Goal: Task Accomplishment & Management: Use online tool/utility

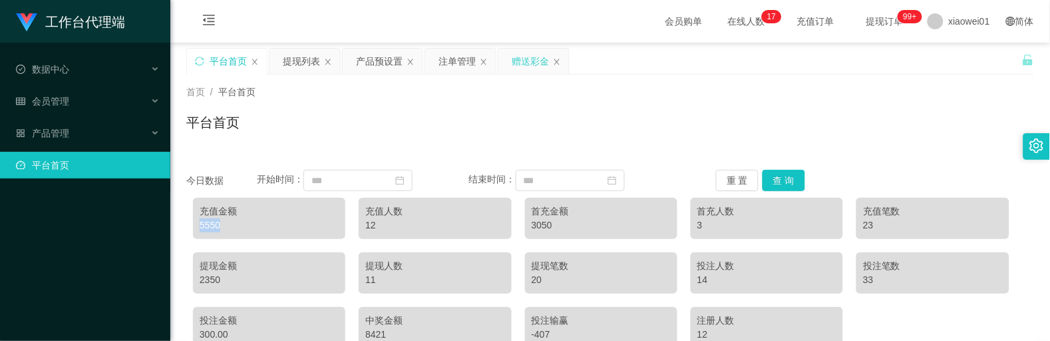
click at [523, 55] on div "赠送彩金" at bounding box center [530, 61] width 37 height 25
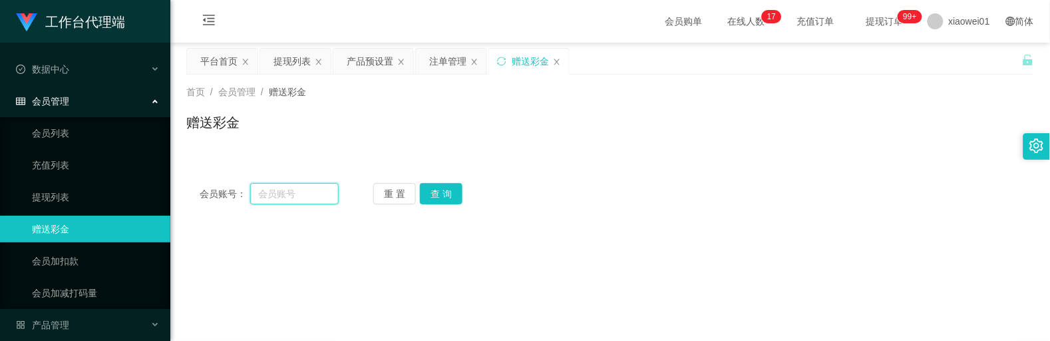
drag, startPoint x: 322, startPoint y: 197, endPoint x: 347, endPoint y: 190, distance: 25.7
click at [321, 198] on input "text" at bounding box center [294, 193] width 89 height 21
paste input "8839616"
type input "8839616"
click at [449, 186] on button "查 询" at bounding box center [441, 193] width 43 height 21
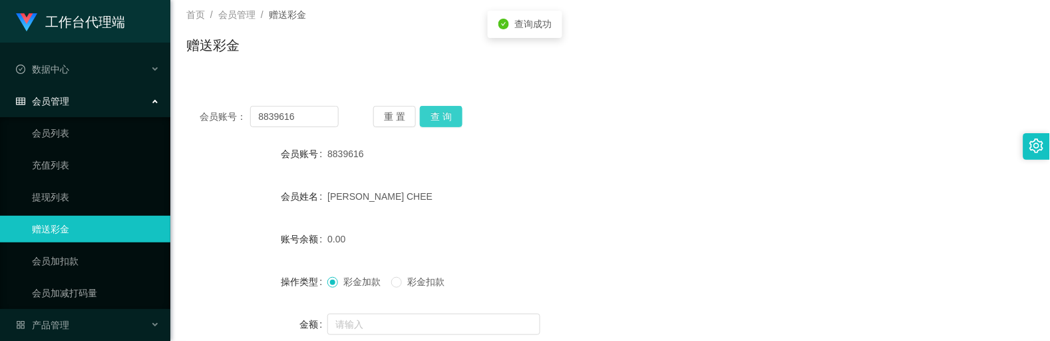
scroll to position [208, 0]
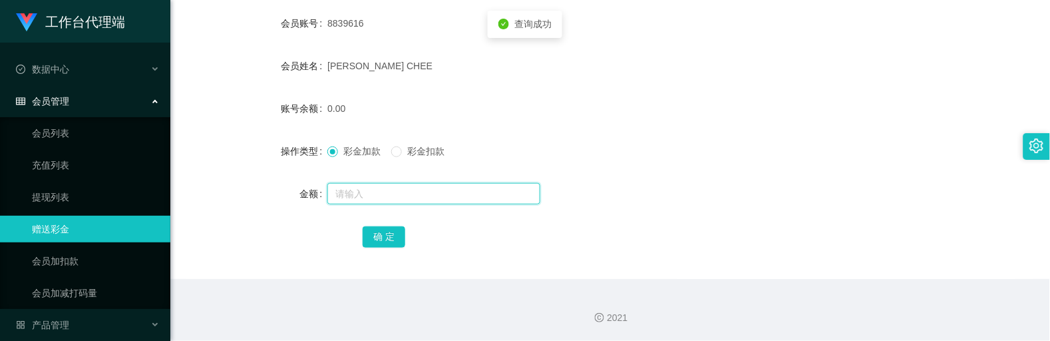
click at [411, 194] on input "text" at bounding box center [433, 193] width 213 height 21
type input "500"
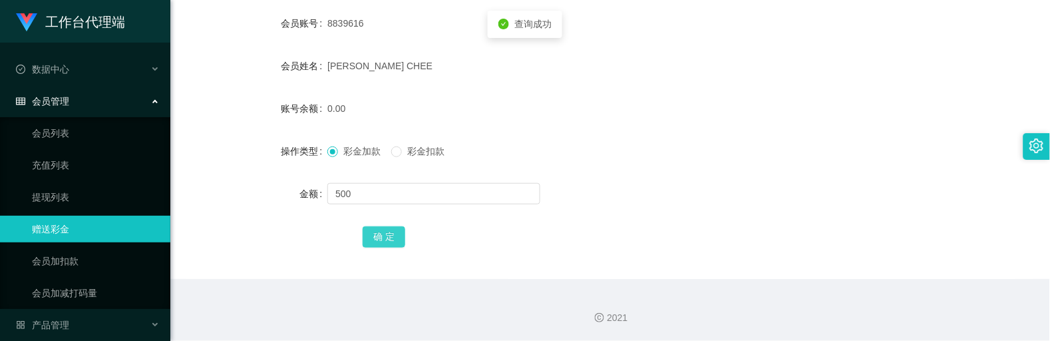
click at [391, 240] on button "确 定" at bounding box center [384, 236] width 43 height 21
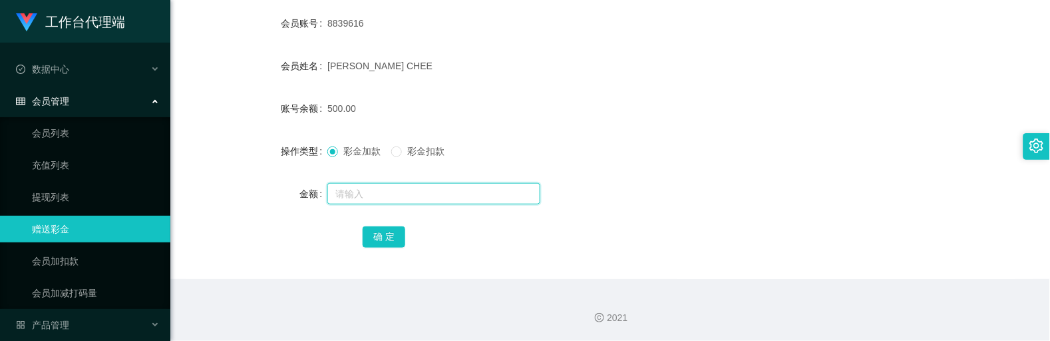
drag, startPoint x: 423, startPoint y: 188, endPoint x: 391, endPoint y: 143, distance: 55.0
click at [423, 188] on input "text" at bounding box center [433, 193] width 213 height 21
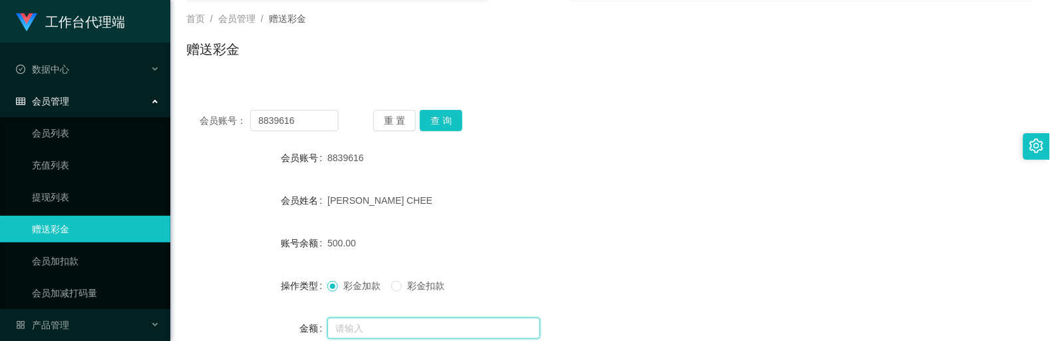
scroll to position [60, 0]
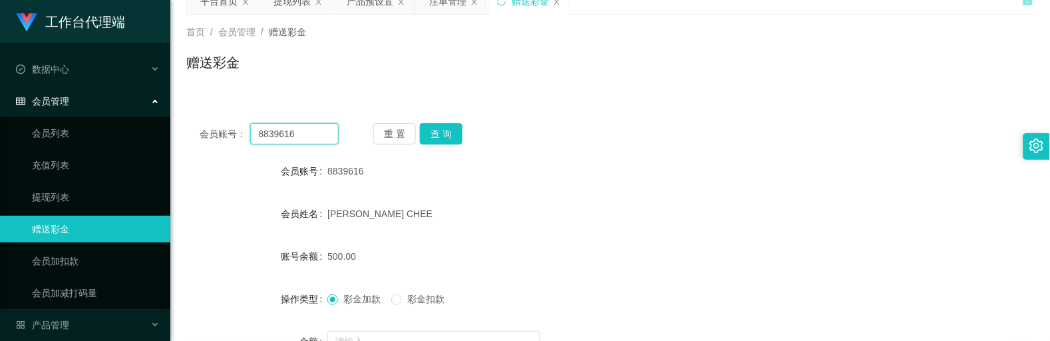
drag, startPoint x: 317, startPoint y: 131, endPoint x: 43, endPoint y: 98, distance: 275.5
click at [43, 98] on section "工作台代理端 数据中心 会员管理 会员列表 充值列表 提现列表 赠送彩金 会员加扣款 会员加减打码量 产品管理 平台首页 保存配置 重置配置 整体风格设置 主…" at bounding box center [525, 214] width 1050 height 548
paste input "Mik3w"
type input "Mik3w"
click at [426, 132] on button "查 询" at bounding box center [441, 133] width 43 height 21
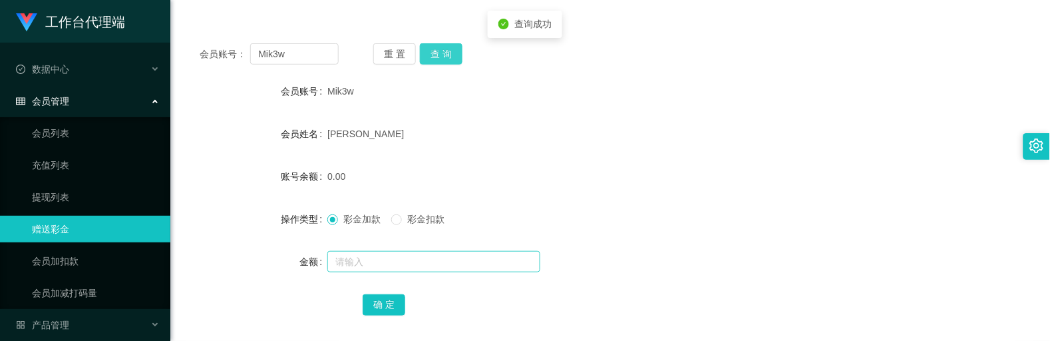
scroll to position [208, 0]
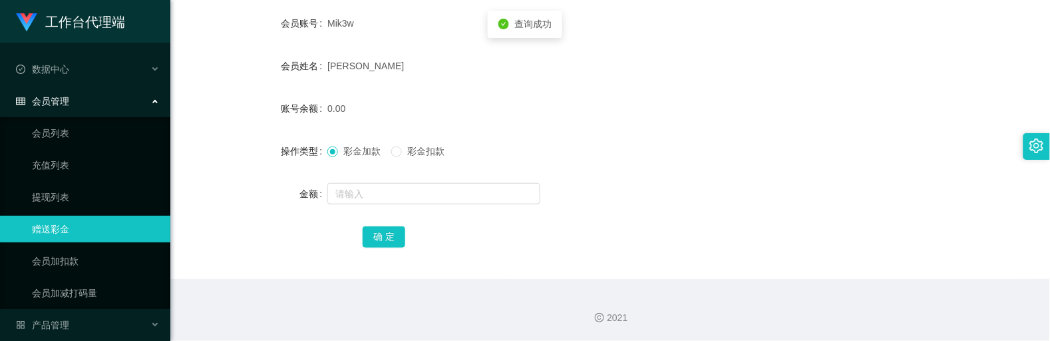
click at [363, 207] on form "会员账号 Mik3w 会员姓名 [PERSON_NAME] 账号余额 0.00 操作类型 彩金加款 彩金扣款 金额 确 定" at bounding box center [610, 130] width 848 height 240
click at [367, 197] on input "text" at bounding box center [433, 193] width 213 height 21
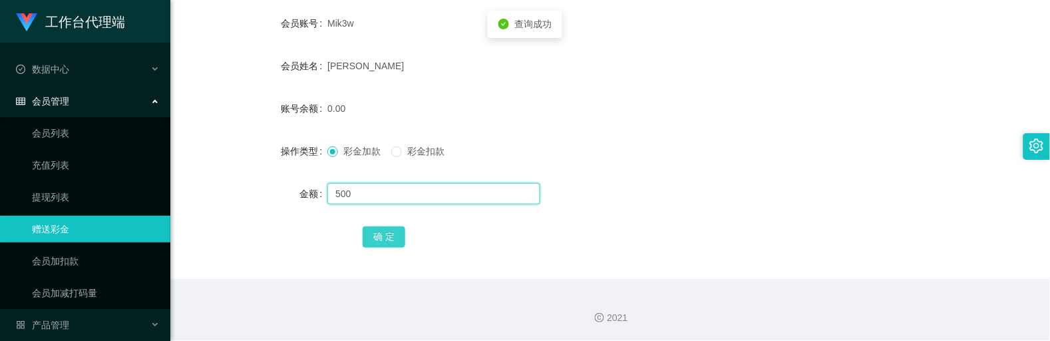
type input "500"
click at [385, 226] on button "确 定" at bounding box center [384, 236] width 43 height 21
click at [356, 194] on input "text" at bounding box center [433, 193] width 213 height 21
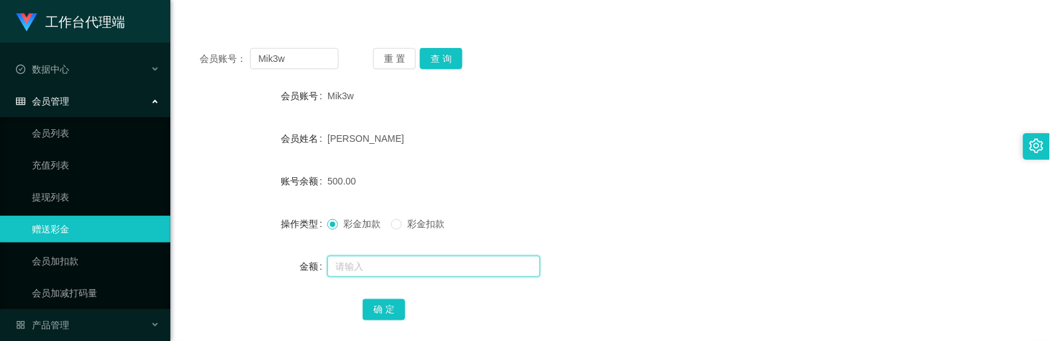
scroll to position [0, 0]
